Goal: Transaction & Acquisition: Purchase product/service

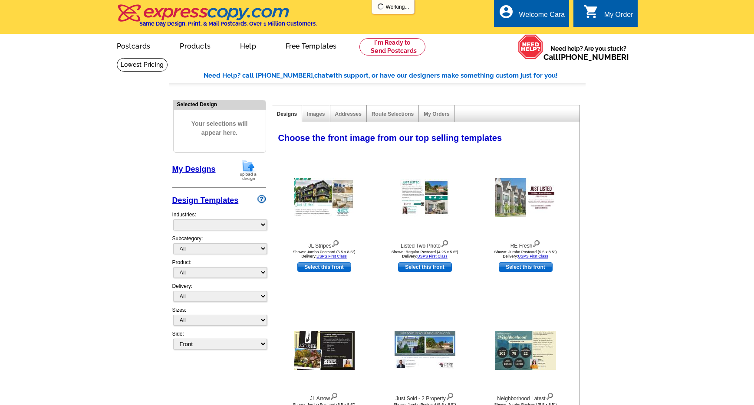
select select "785"
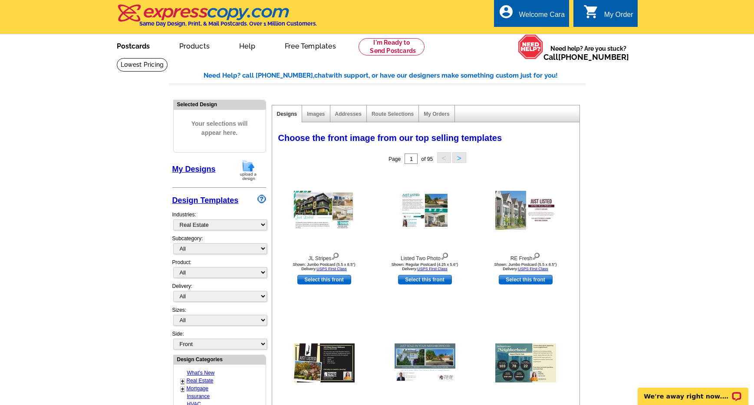
click at [125, 42] on link "Postcards" at bounding box center [133, 45] width 61 height 20
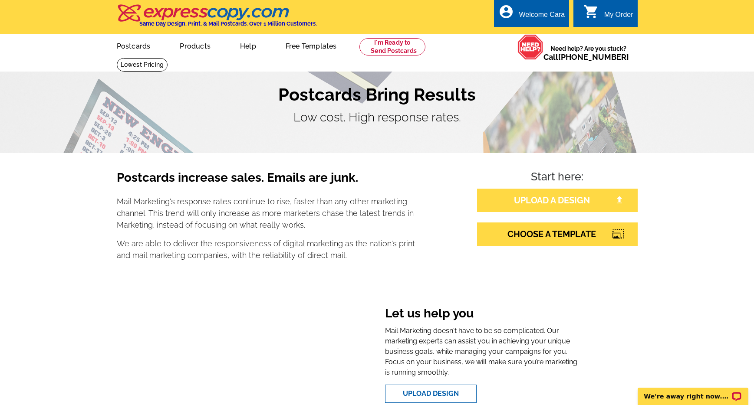
click at [540, 212] on div "UPLOAD A DESIGN CHOOSE A TEMPLATE" at bounding box center [557, 217] width 161 height 57
click at [546, 205] on link "UPLOAD A DESIGN" at bounding box center [557, 200] width 161 height 23
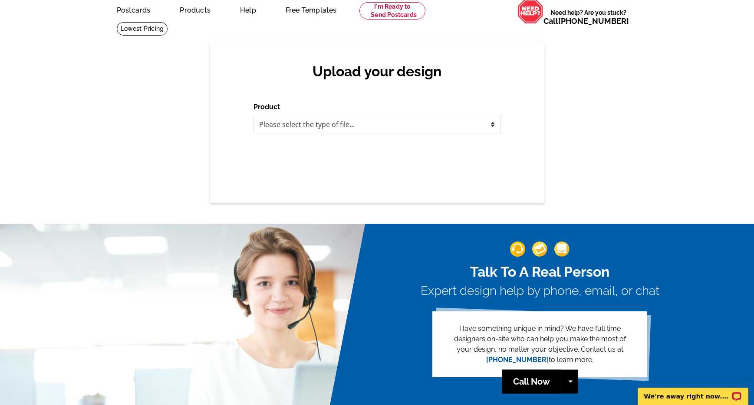
click at [459, 108] on div "Product Please select the type of file... Postcards Business Cards Letters and …" at bounding box center [377, 117] width 247 height 31
click at [457, 118] on select "Please select the type of file... Postcards Business Cards Letters and flyers G…" at bounding box center [377, 124] width 247 height 17
select select "1"
click at [254, 116] on select "Please select the type of file... Postcards Business Cards Letters and flyers G…" at bounding box center [377, 124] width 247 height 17
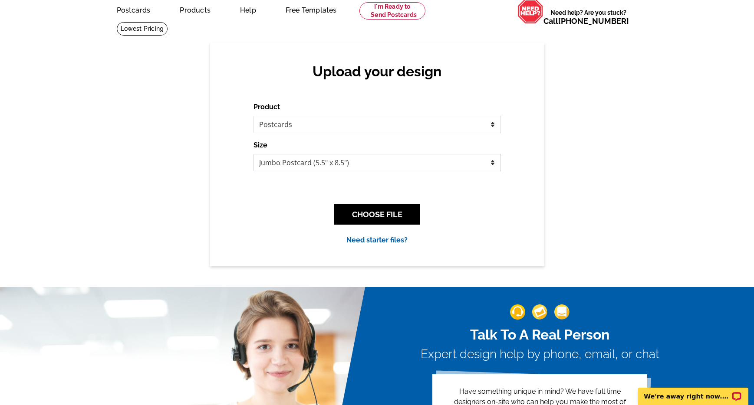
click at [438, 162] on select "Jumbo Postcard (5.5" x 8.5") Regular Postcard (4.25" x 5.6") Panoramic Postcard…" at bounding box center [377, 162] width 247 height 17
select select "1"
click at [254, 154] on select "Jumbo Postcard (5.5" x 8.5") Regular Postcard (4.25" x 5.6") Panoramic Postcard…" at bounding box center [377, 162] width 247 height 17
click at [399, 217] on button "CHOOSE FILE" at bounding box center [377, 214] width 86 height 20
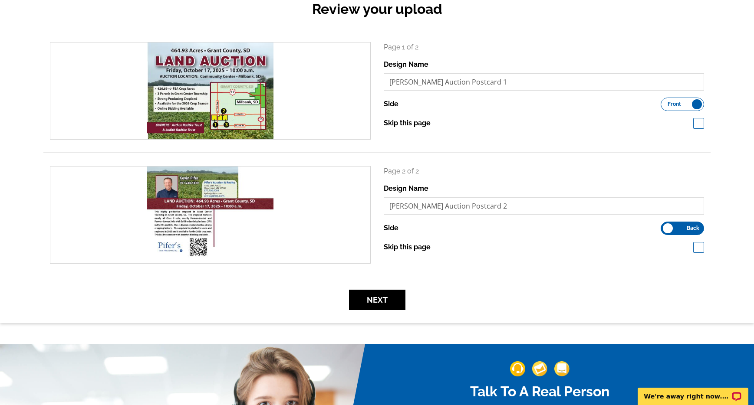
scroll to position [109, 0]
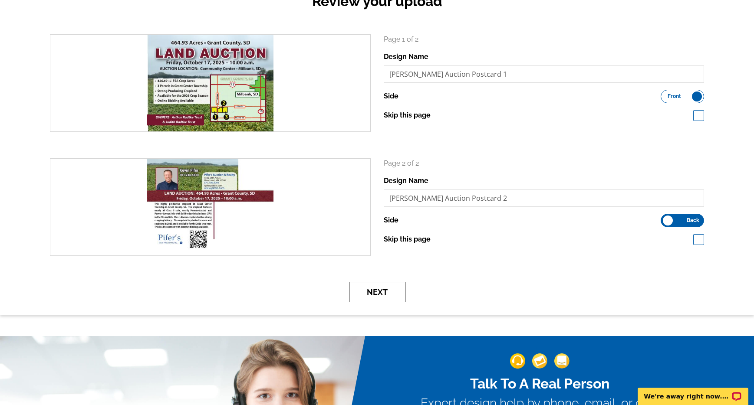
drag, startPoint x: 376, startPoint y: 289, endPoint x: 404, endPoint y: 295, distance: 28.4
click at [376, 290] on button "Next" at bounding box center [377, 292] width 56 height 20
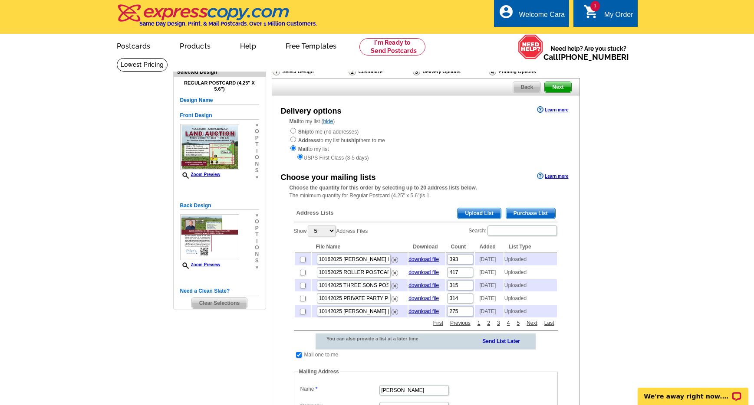
click at [475, 213] on span "Upload List" at bounding box center [479, 213] width 43 height 10
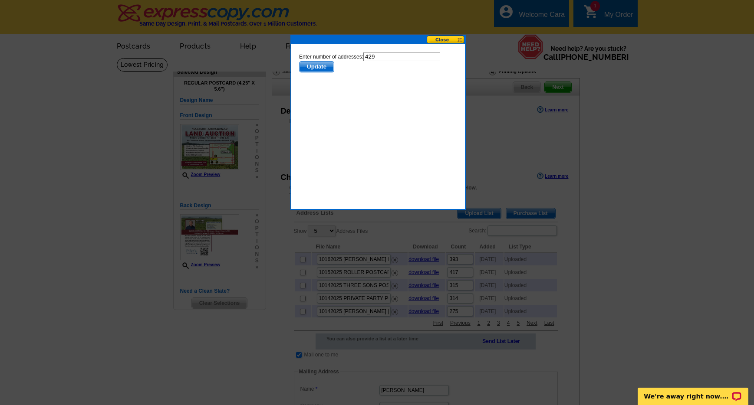
click at [388, 58] on input "429" at bounding box center [401, 56] width 77 height 9
type input "428"
click at [315, 65] on span "Update" at bounding box center [316, 67] width 34 height 10
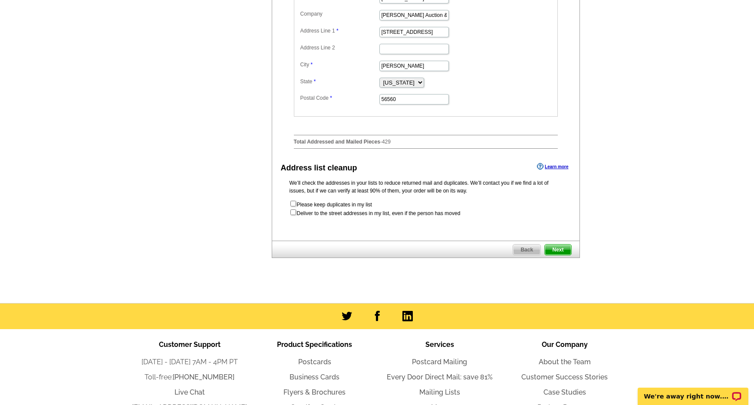
scroll to position [445, 0]
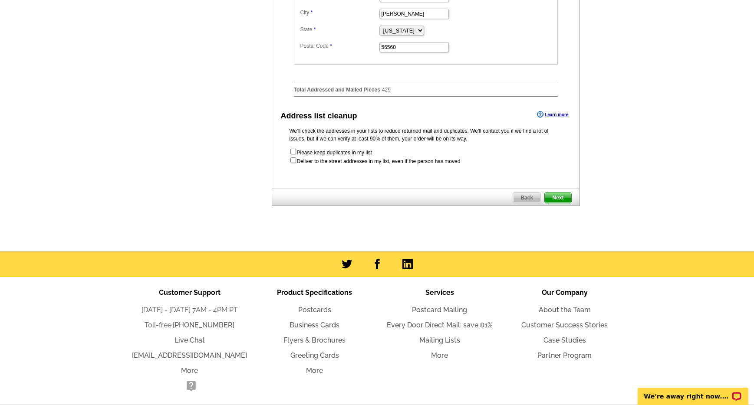
click at [560, 203] on span "Next" at bounding box center [558, 198] width 26 height 10
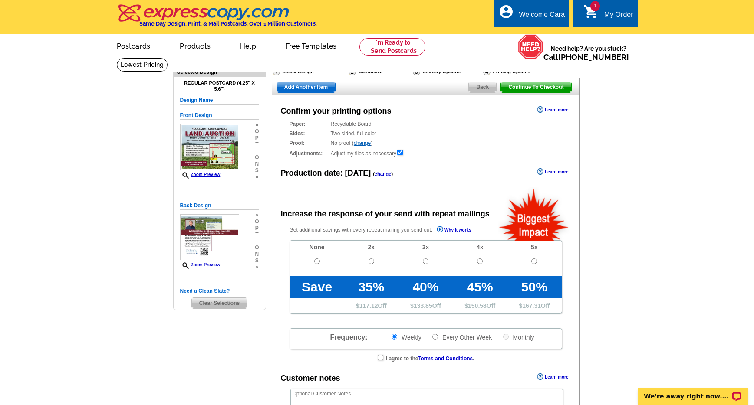
radio input "false"
click at [316, 265] on td at bounding box center [317, 265] width 54 height 22
click at [317, 261] on input "radio" at bounding box center [317, 262] width 6 height 6
radio input "true"
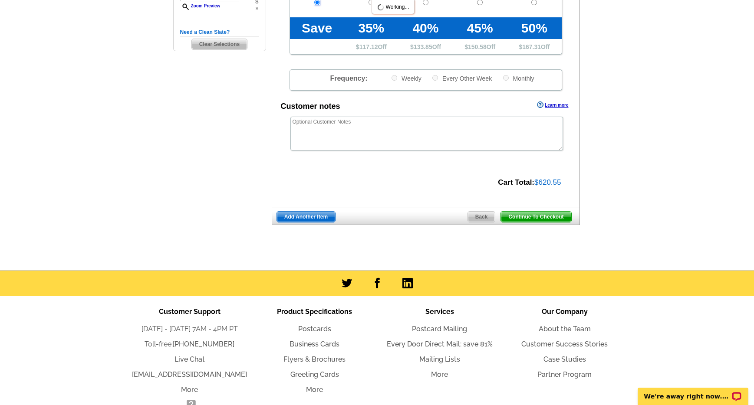
scroll to position [304, 0]
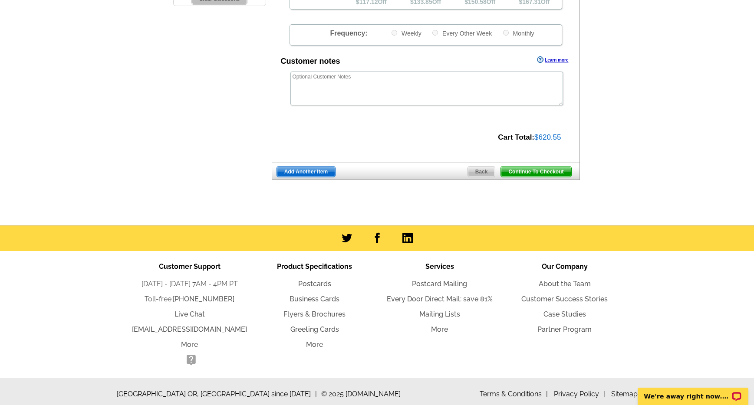
click at [538, 168] on span "Continue To Checkout" at bounding box center [536, 172] width 70 height 10
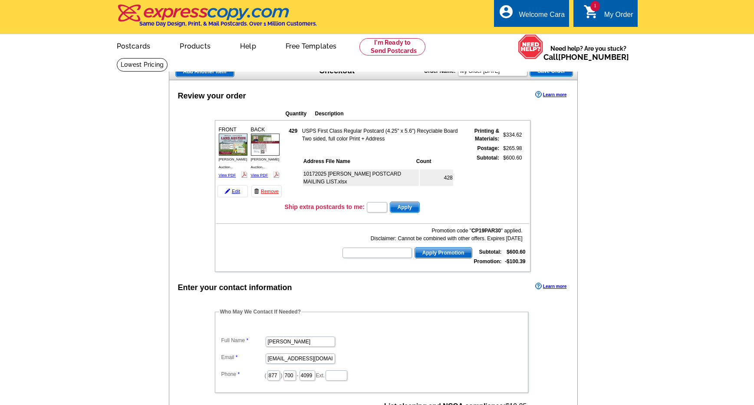
click at [227, 242] on td "Promotion code " CP19PAR30 " applied. Disclaimer: Cannot be combined with other…" at bounding box center [372, 246] width 313 height 43
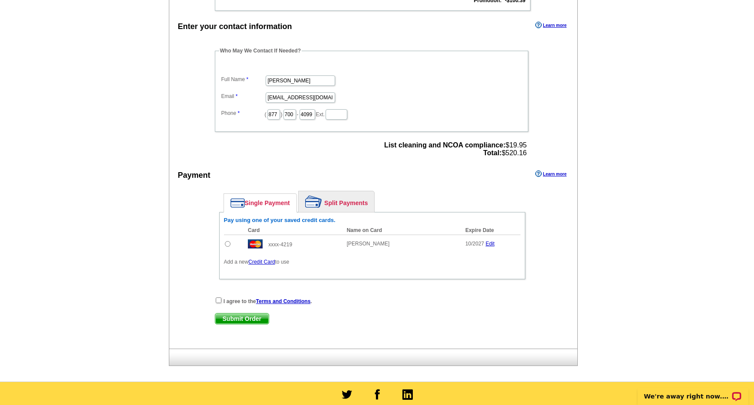
click at [227, 243] on input "radio" at bounding box center [228, 244] width 6 height 6
radio input "true"
drag, startPoint x: 218, startPoint y: 299, endPoint x: 244, endPoint y: 337, distance: 46.5
click at [218, 299] on input "checkbox" at bounding box center [219, 301] width 6 height 6
checkbox input "true"
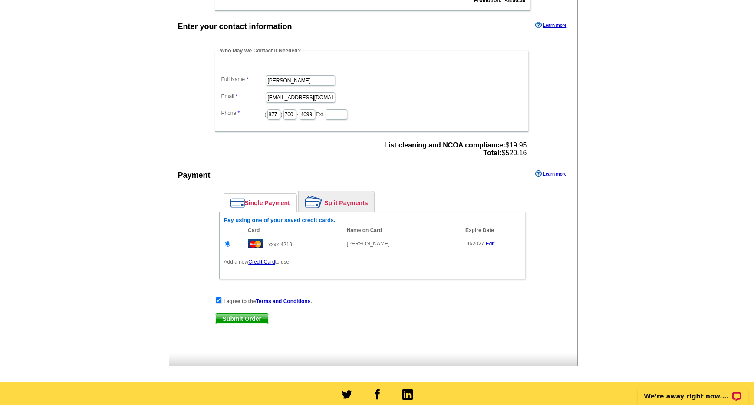
click at [251, 318] on span "Submit Order" at bounding box center [241, 319] width 53 height 10
